Goal: Information Seeking & Learning: Learn about a topic

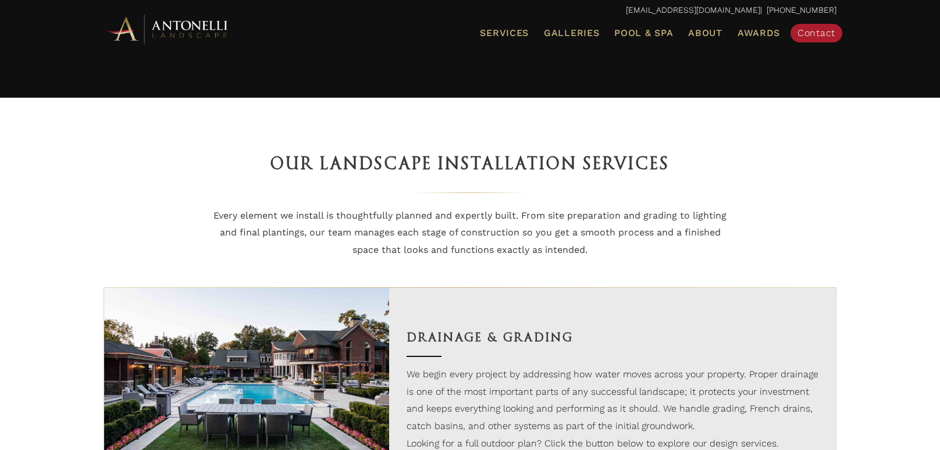
scroll to position [578, 0]
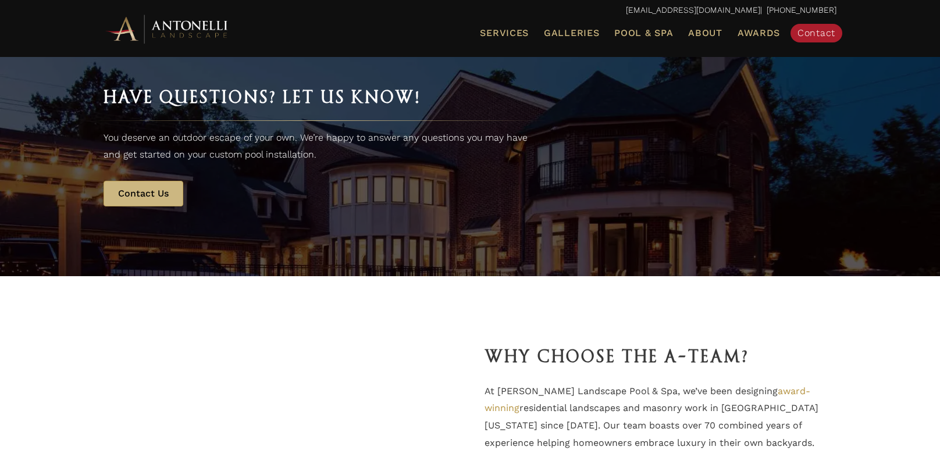
scroll to position [1382, 0]
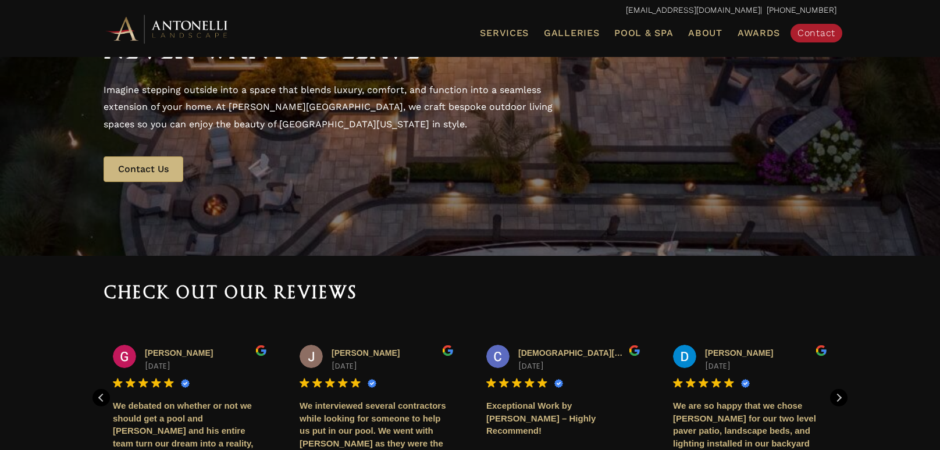
scroll to position [234, 0]
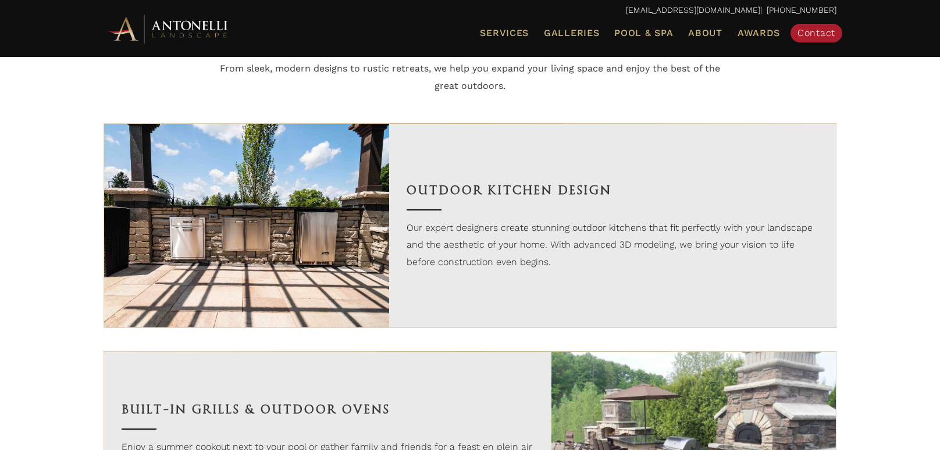
scroll to position [851, 0]
